Goal: Find specific page/section

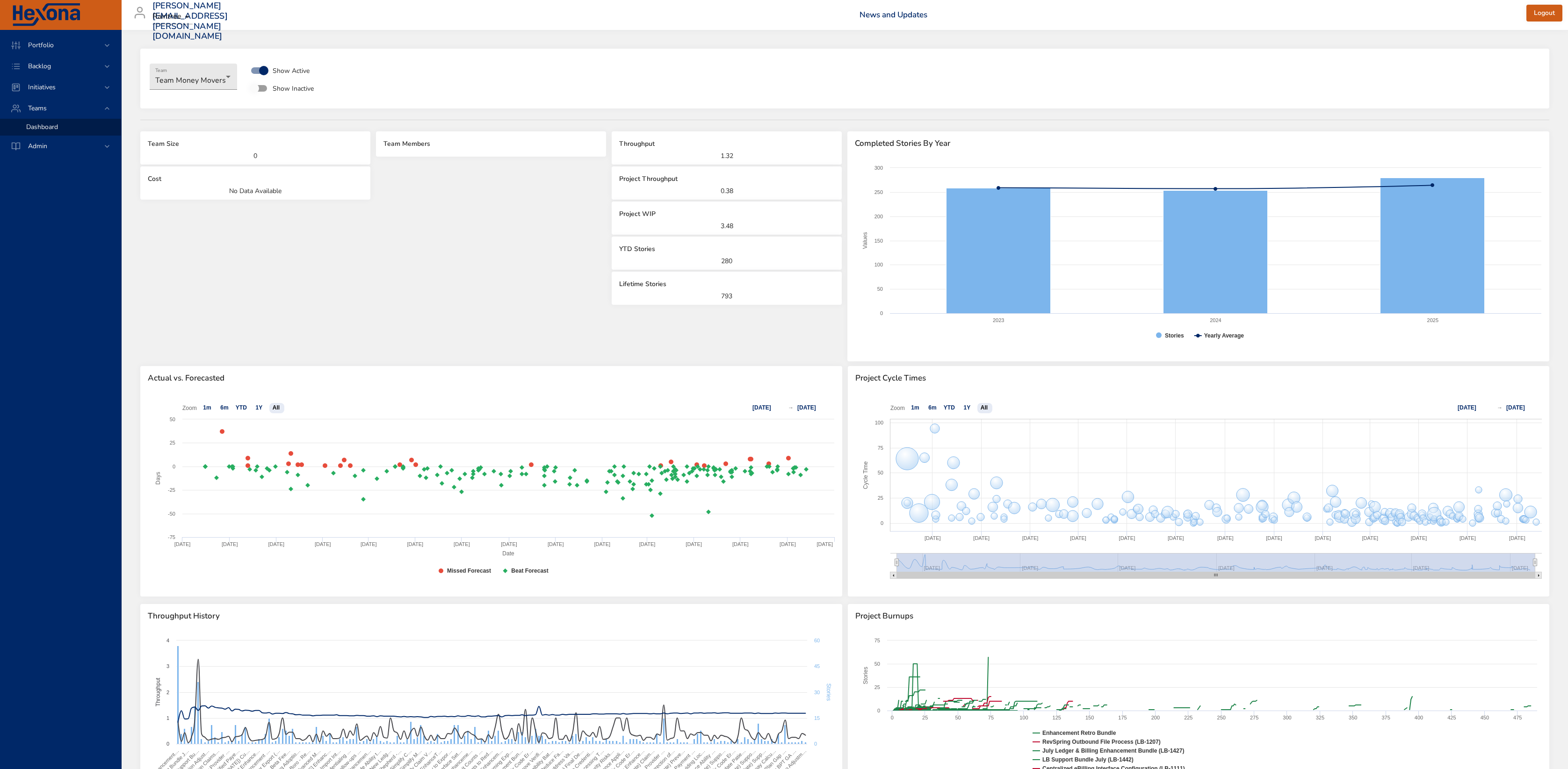
select select "***"
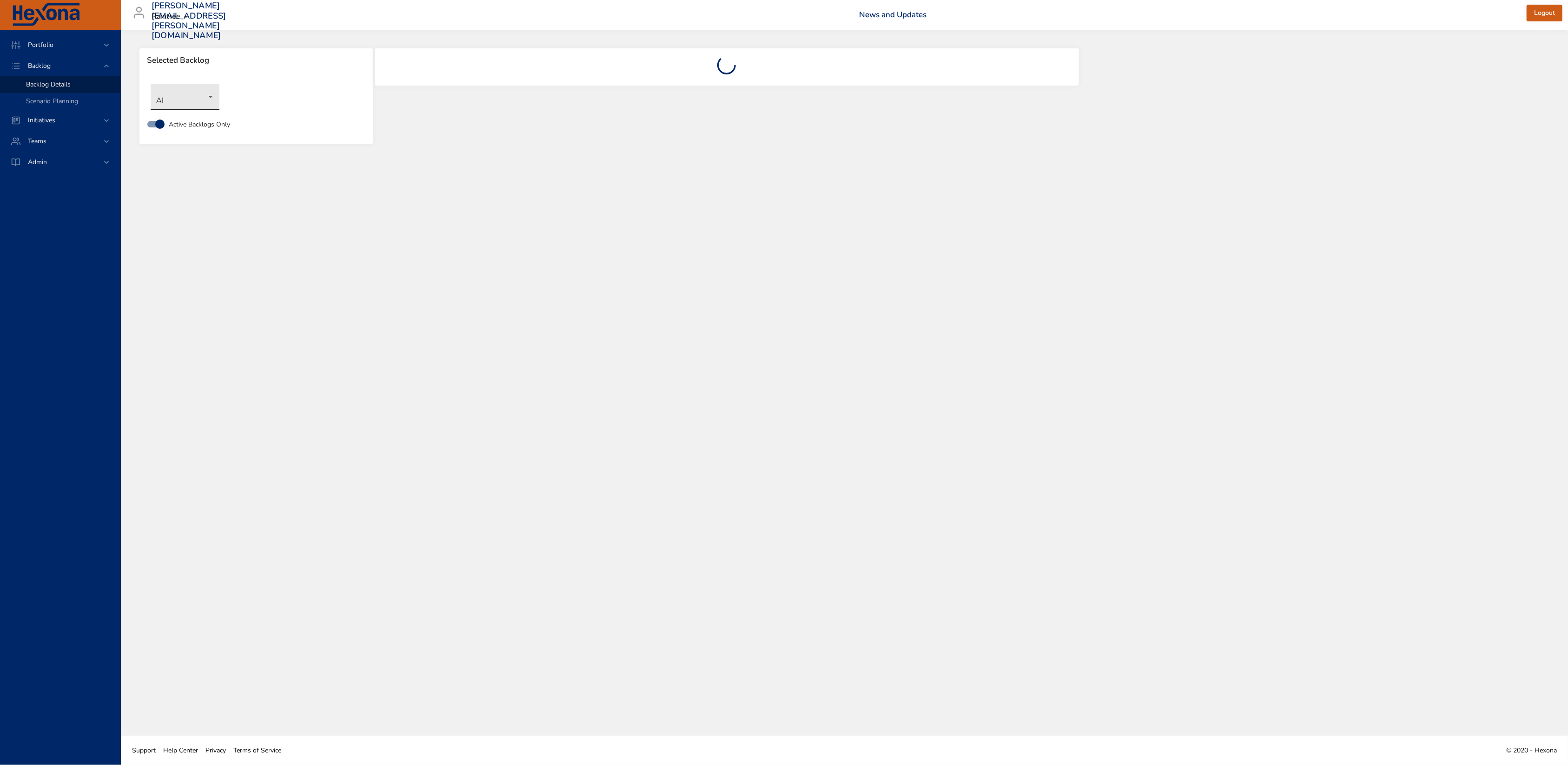
click at [181, 101] on body "Portfolio Backlog Backlog Details Scenario Planning Initiatives Teams Admin all…" at bounding box center [784, 382] width 1568 height 765
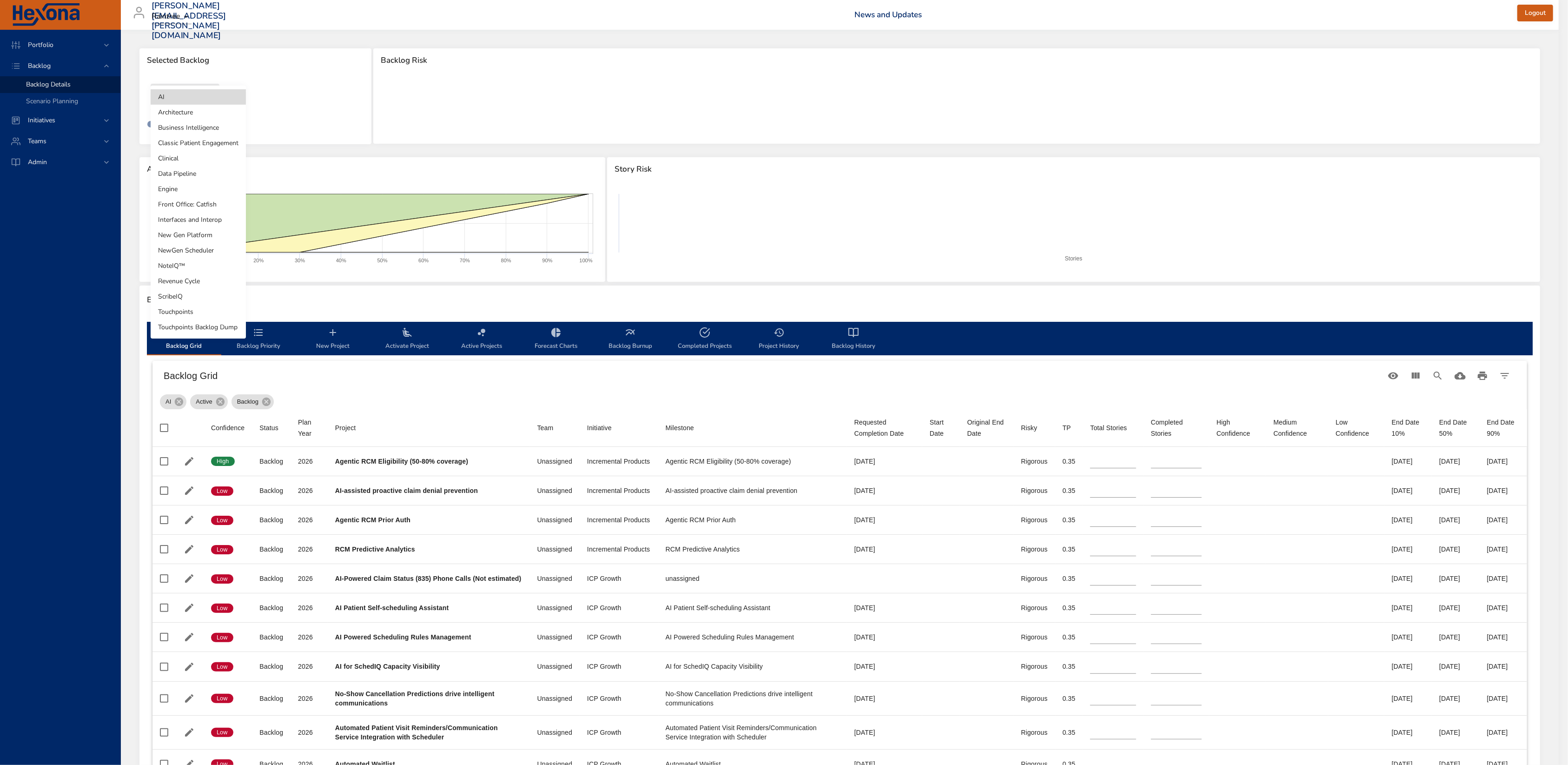
click at [216, 255] on li "NewGen Scheduler" at bounding box center [198, 250] width 96 height 15
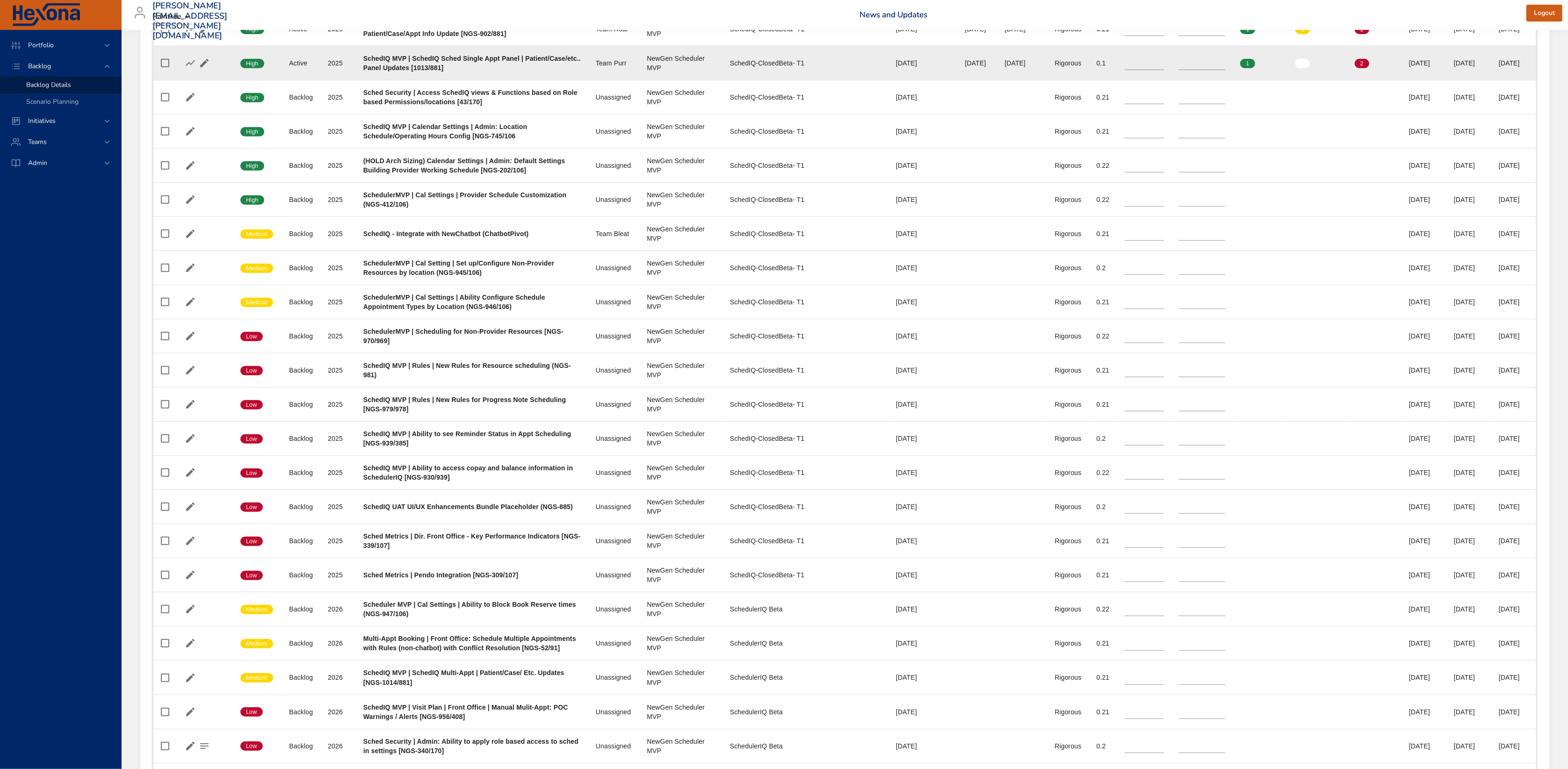
scroll to position [437, 0]
